Goal: Find specific page/section: Find specific page/section

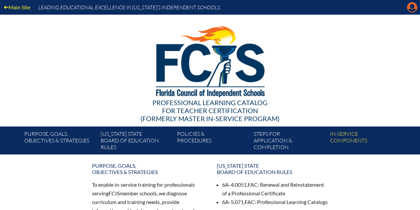
click at [412, 5] on icon "Manage account" at bounding box center [412, 7] width 11 height 11
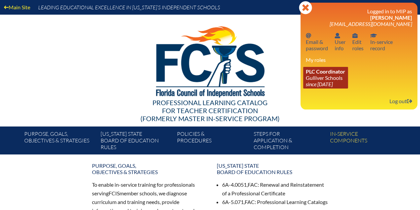
click at [324, 76] on link "PLC Coordinator Gulliver Schools since 2017 Jun 27" at bounding box center [325, 78] width 45 height 22
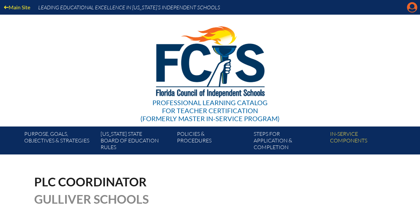
click at [414, 8] on icon at bounding box center [412, 7] width 10 height 10
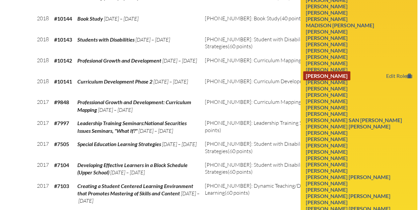
scroll to position [1495, 0]
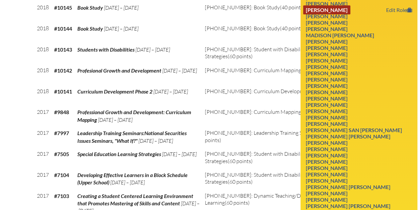
click at [339, 14] on link "[PERSON_NAME]" at bounding box center [326, 9] width 47 height 9
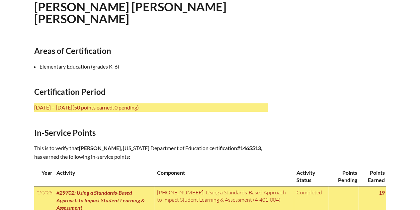
scroll to position [211, 0]
